Goal: Task Accomplishment & Management: Manage account settings

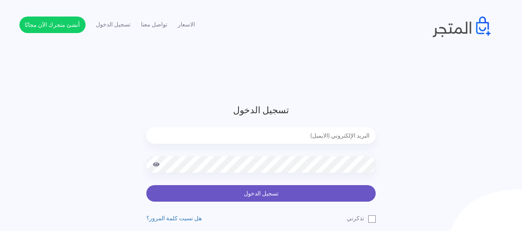
type input "xp.switch99@gmail.com"
click at [228, 197] on button "تسجيل الدخول" at bounding box center [260, 193] width 229 height 17
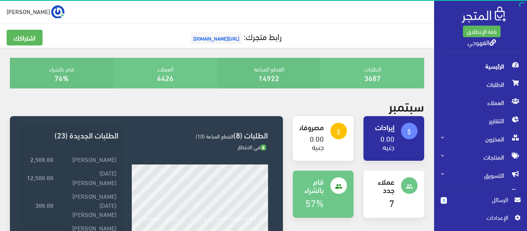
click at [471, 200] on span "الرسائل" at bounding box center [481, 199] width 55 height 9
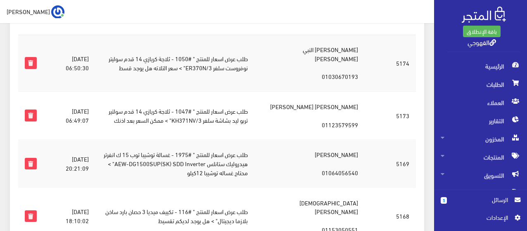
scroll to position [124, 0]
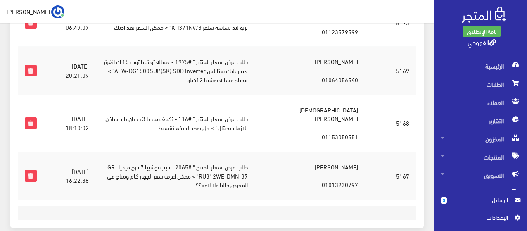
click at [315, 117] on td "اسلام سعيد نصار 01153050551" at bounding box center [310, 123] width 110 height 57
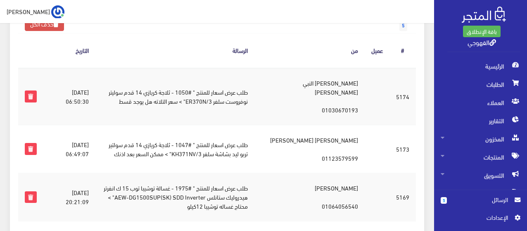
scroll to position [0, 0]
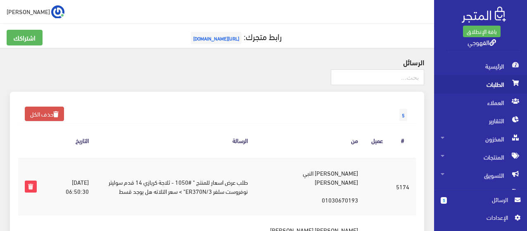
click at [459, 85] on span "الطلبات" at bounding box center [481, 84] width 80 height 18
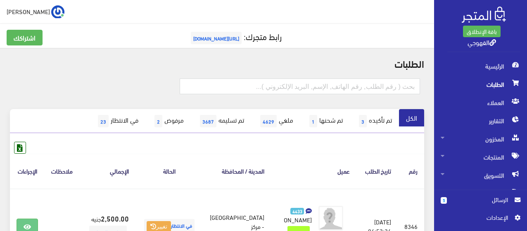
click at [463, 220] on span "اﻹعدادات" at bounding box center [478, 217] width 60 height 9
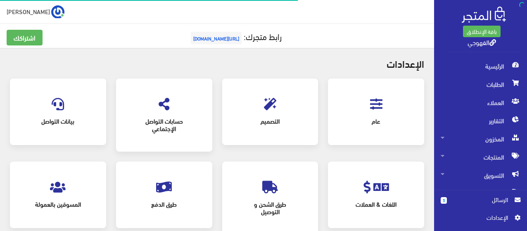
scroll to position [37, 0]
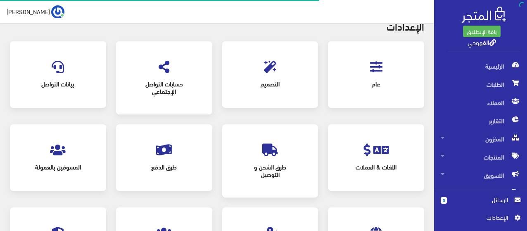
click at [382, 77] on span "عام" at bounding box center [376, 84] width 67 height 18
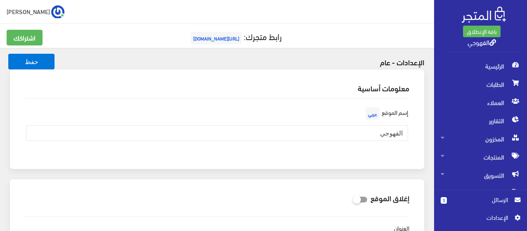
click at [382, 174] on div "معلومات أساسية إسم الموقع عربي القهوجي" at bounding box center [217, 124] width 424 height 110
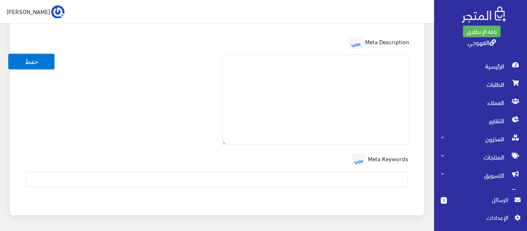
scroll to position [1307, 0]
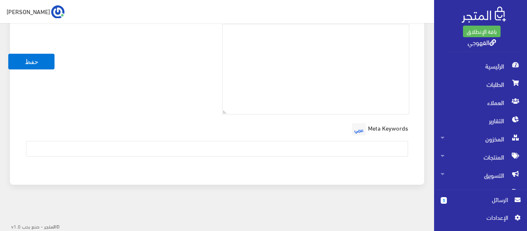
click at [497, 216] on span "اﻹعدادات" at bounding box center [478, 217] width 60 height 9
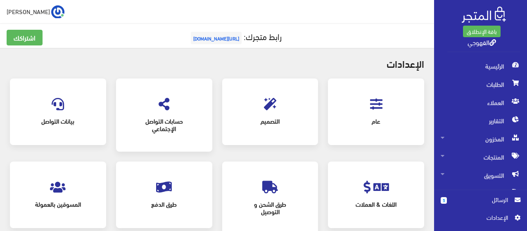
click at [261, 104] on div "التصميم" at bounding box center [271, 112] width 80 height 50
click at [277, 106] on div "التصميم" at bounding box center [271, 112] width 80 height 50
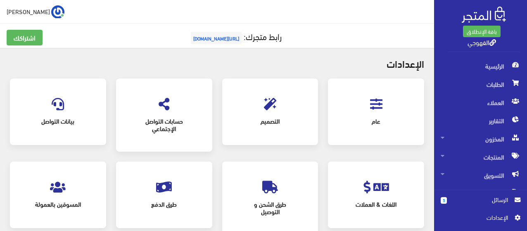
drag, startPoint x: 277, startPoint y: 106, endPoint x: 268, endPoint y: 107, distance: 8.7
click at [268, 107] on div "التصميم" at bounding box center [271, 112] width 80 height 50
click at [268, 107] on icon at bounding box center [270, 104] width 12 height 12
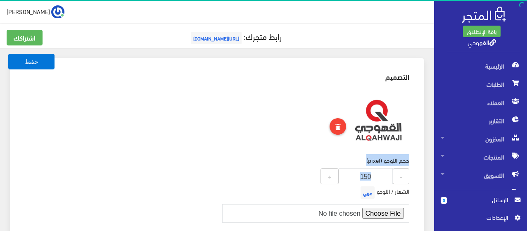
click at [261, 123] on div "حجم اللوجو (pixel) 150 - 150 +" at bounding box center [316, 139] width 198 height 91
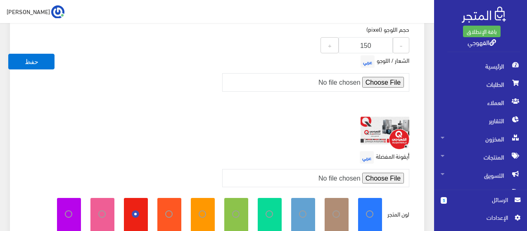
scroll to position [132, 0]
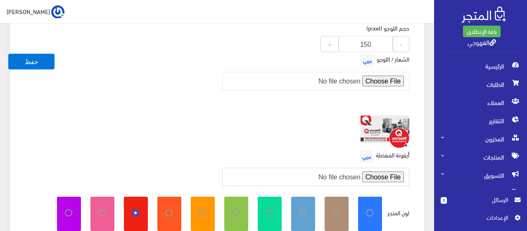
click at [378, 181] on input "file" at bounding box center [316, 177] width 188 height 18
type input "C:\fakepath\429876519_420937036972001_976229861298153864_n.jpg"
click at [320, 173] on input "file" at bounding box center [316, 177] width 188 height 18
click at [367, 157] on span "عربي" at bounding box center [367, 156] width 14 height 12
click at [370, 179] on input "file" at bounding box center [316, 177] width 188 height 18
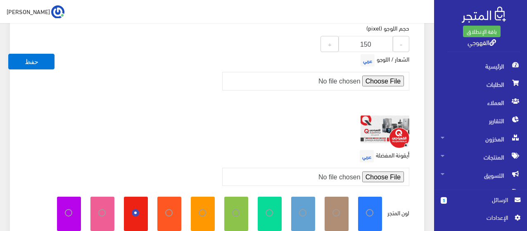
click at [385, 139] on img at bounding box center [385, 131] width 49 height 33
drag, startPoint x: 385, startPoint y: 139, endPoint x: 392, endPoint y: 139, distance: 7.0
click at [392, 139] on img at bounding box center [385, 131] width 49 height 33
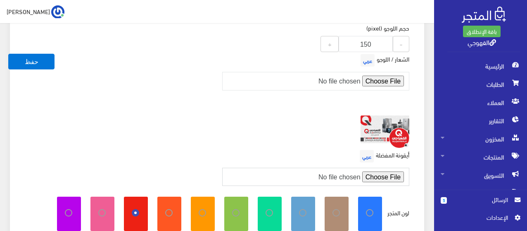
click at [335, 177] on input "file" at bounding box center [316, 177] width 188 height 18
type input "C:\fakepath\429876519_420937036972001_976229861298153864_n.jpg"
drag, startPoint x: 360, startPoint y: 128, endPoint x: 367, endPoint y: 128, distance: 7.4
click at [367, 128] on div at bounding box center [316, 131] width 198 height 33
click at [367, 128] on img at bounding box center [385, 131] width 49 height 33
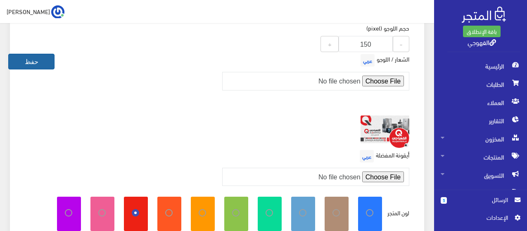
click at [33, 64] on button "حفظ" at bounding box center [31, 62] width 46 height 16
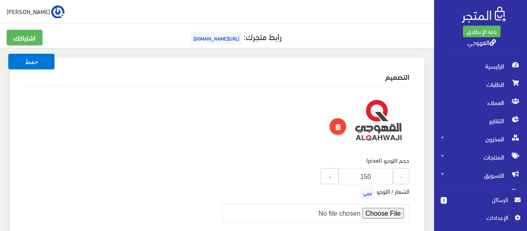
click at [231, 150] on div "حجم اللوجو (pixel) 150 - 150 +" at bounding box center [316, 139] width 198 height 91
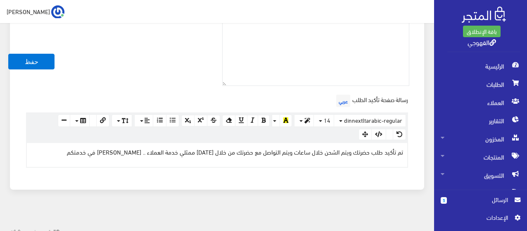
scroll to position [405, 0]
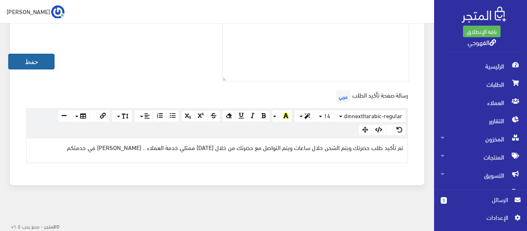
click at [51, 65] on button "حفظ" at bounding box center [31, 62] width 46 height 16
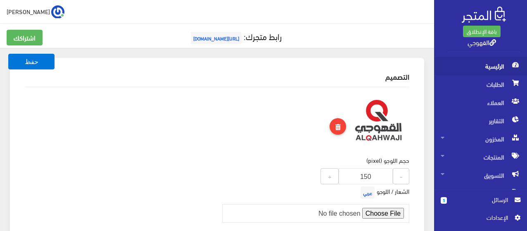
click at [505, 67] on span "الرئيسية" at bounding box center [481, 66] width 80 height 18
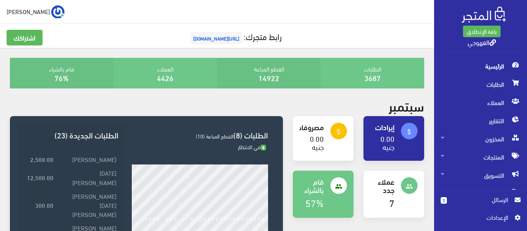
click at [496, 203] on span "الرسائل" at bounding box center [481, 199] width 55 height 9
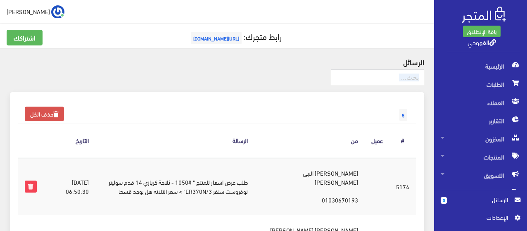
drag, startPoint x: 307, startPoint y: 103, endPoint x: 341, endPoint y: 72, distance: 47.1
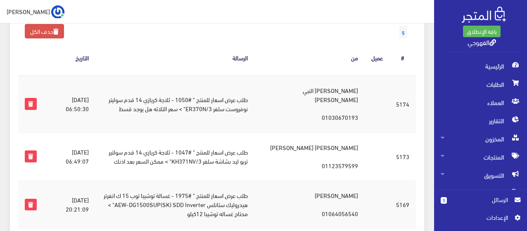
scroll to position [99, 0]
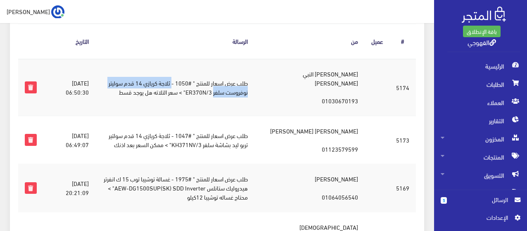
drag, startPoint x: 190, startPoint y: 79, endPoint x: 233, endPoint y: 88, distance: 44.0
click at [233, 88] on td "طلب عرض اسعار للمنتج " #1050 - ثلاجة كريازي 14 قدم سوليتر نوفروست سلفر ER370N/3…" at bounding box center [174, 87] width 159 height 57
copy td "ثلاجة كريازي 14 قدم [PERSON_NAME]"
click at [215, 92] on td "طلب عرض اسعار للمنتج " #1050 - ثلاجة كريازي 14 قدم سوليتر نوفروست سلفر ER370N/3…" at bounding box center [174, 87] width 159 height 57
